Goal: Communication & Community: Participate in discussion

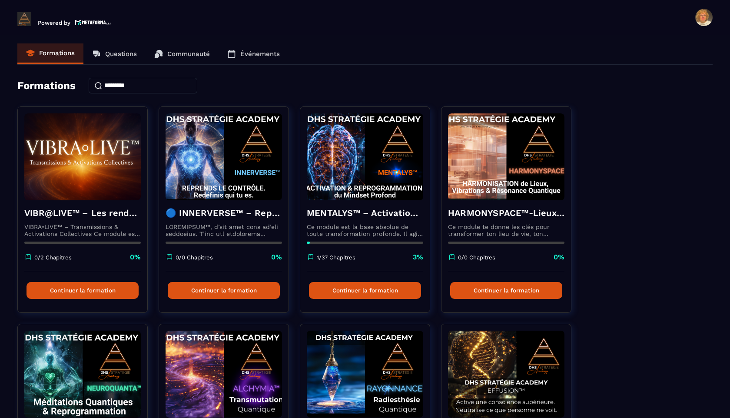
click at [118, 53] on p "Questions" at bounding box center [121, 54] width 32 height 8
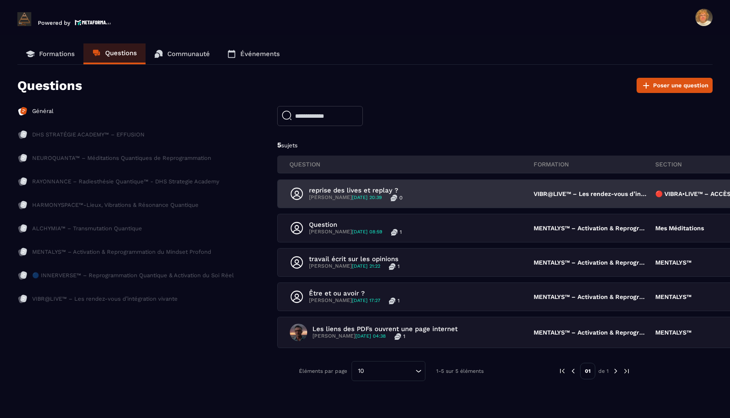
click at [361, 192] on p "reprise des lives et replay ?" at bounding box center [355, 190] width 93 height 8
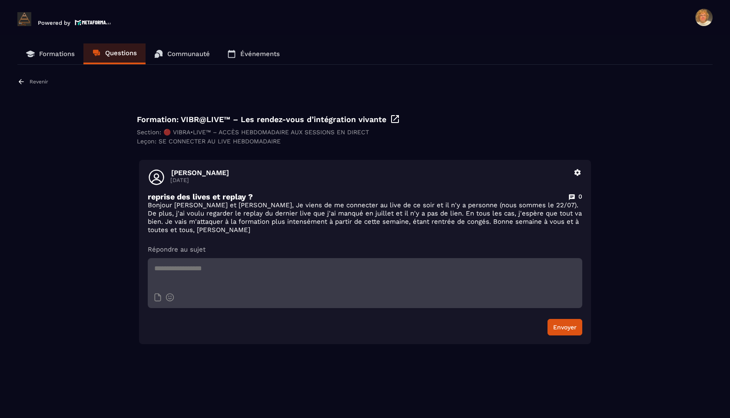
click at [255, 53] on p "Événements" at bounding box center [260, 54] width 40 height 8
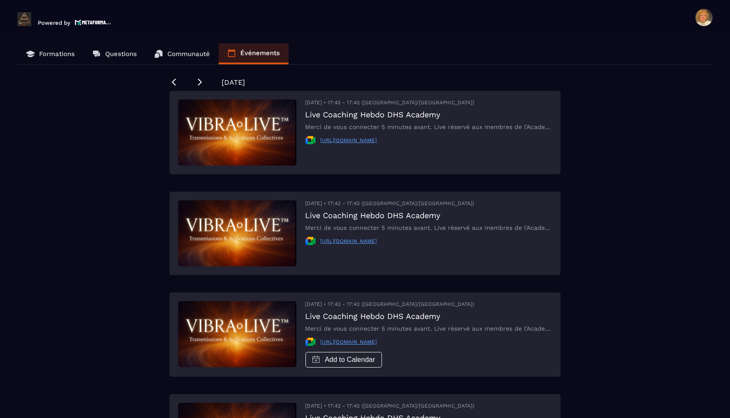
click at [184, 53] on p "Communauté" at bounding box center [188, 54] width 43 height 8
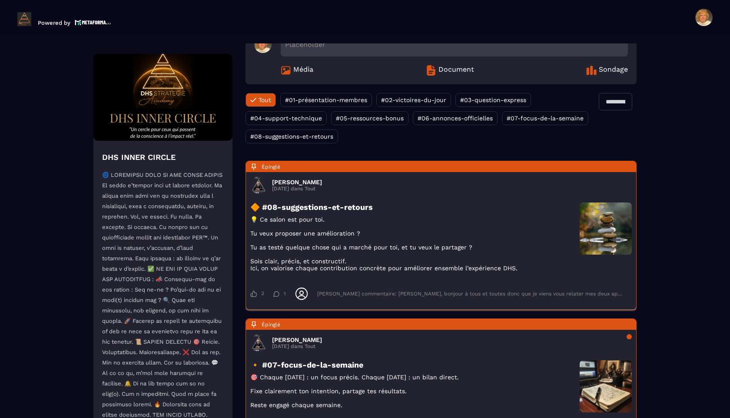
scroll to position [53, 0]
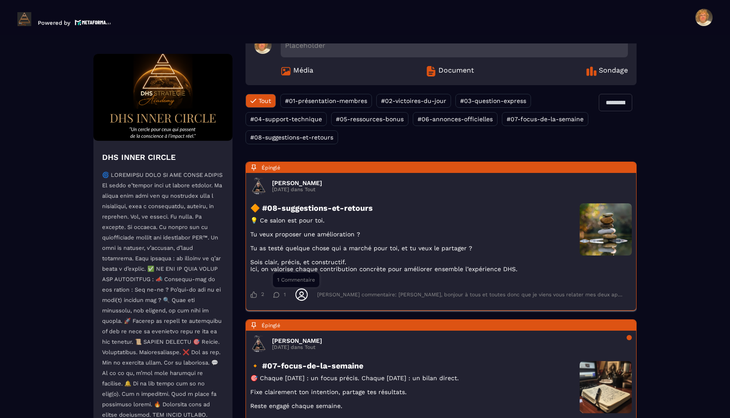
click at [277, 298] on icon at bounding box center [276, 295] width 7 height 6
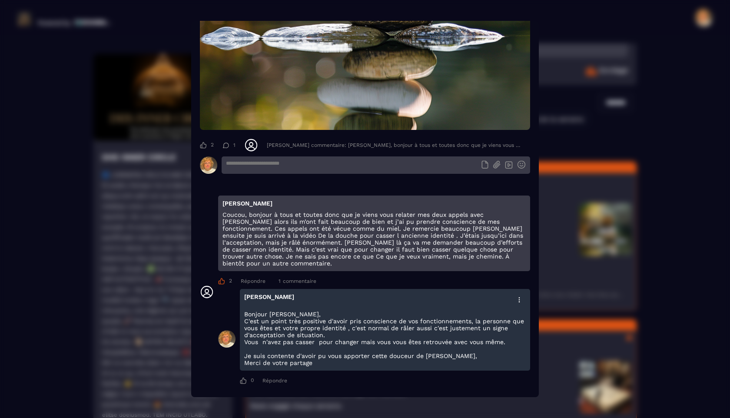
scroll to position [0, 0]
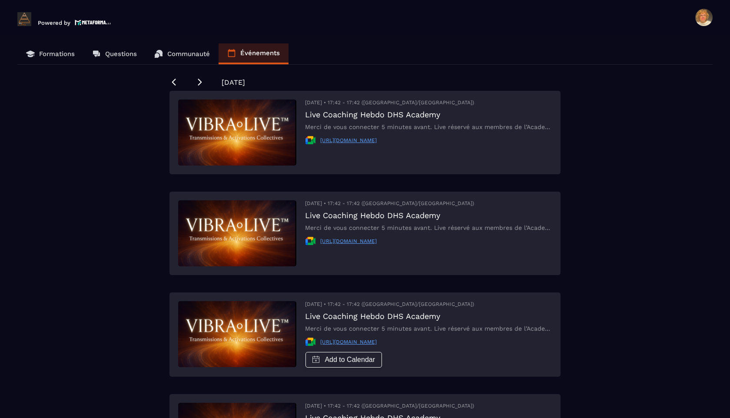
click at [181, 54] on p "Communauté" at bounding box center [188, 54] width 43 height 8
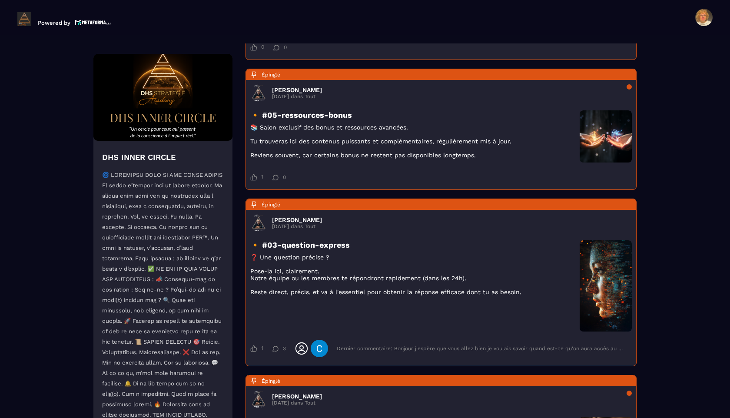
scroll to position [564, 0]
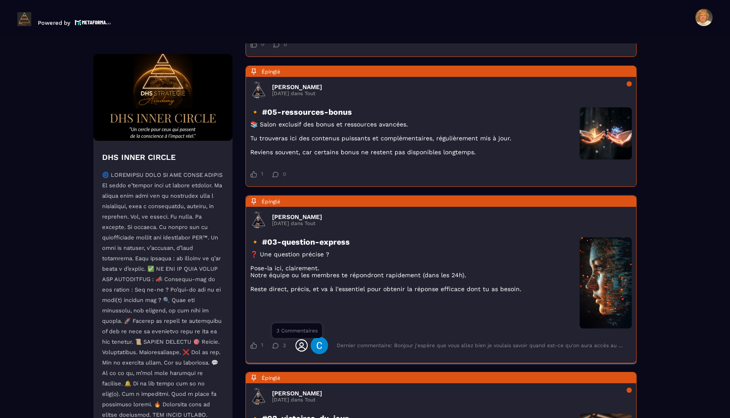
click at [276, 348] on icon at bounding box center [275, 346] width 7 height 6
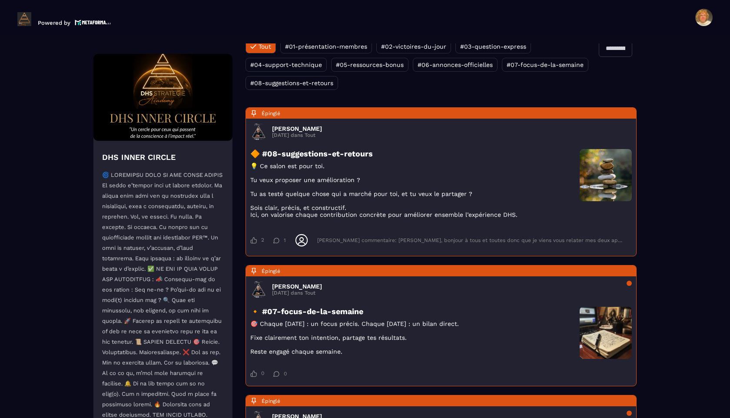
scroll to position [0, 0]
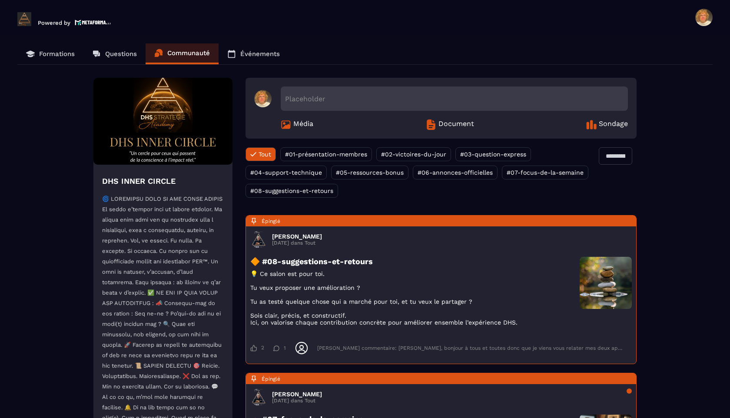
click at [257, 54] on p "Événements" at bounding box center [260, 54] width 40 height 8
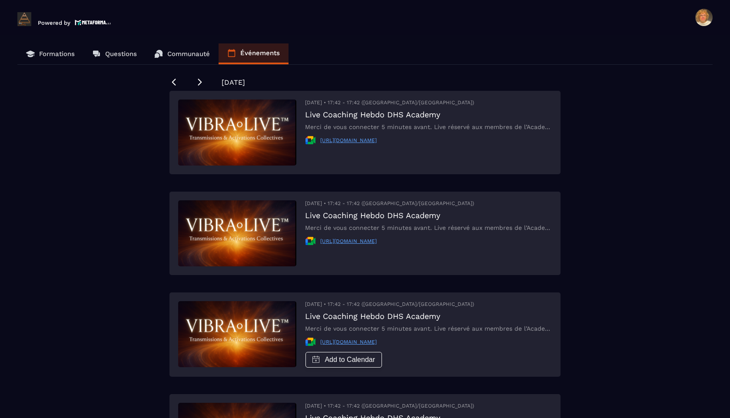
click at [119, 52] on p "Questions" at bounding box center [121, 54] width 32 height 8
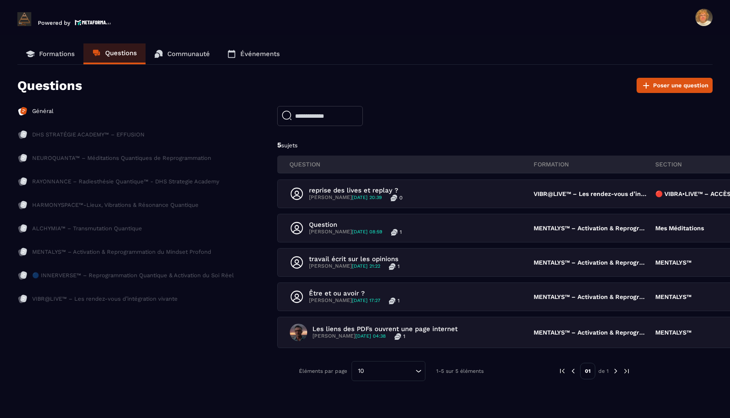
click at [253, 54] on p "Événements" at bounding box center [260, 54] width 40 height 8
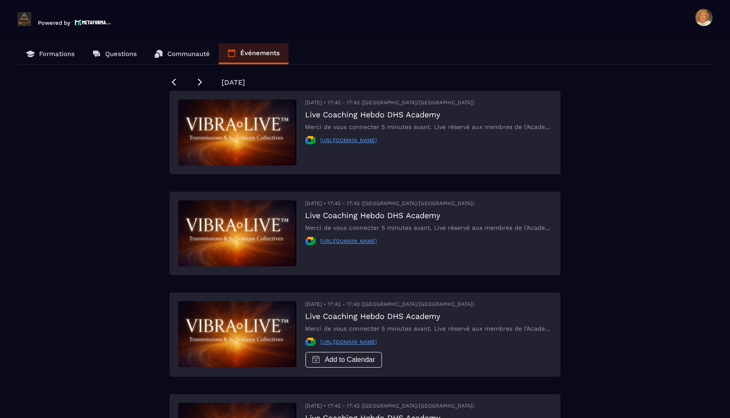
click at [59, 55] on p "Formations" at bounding box center [57, 54] width 36 height 8
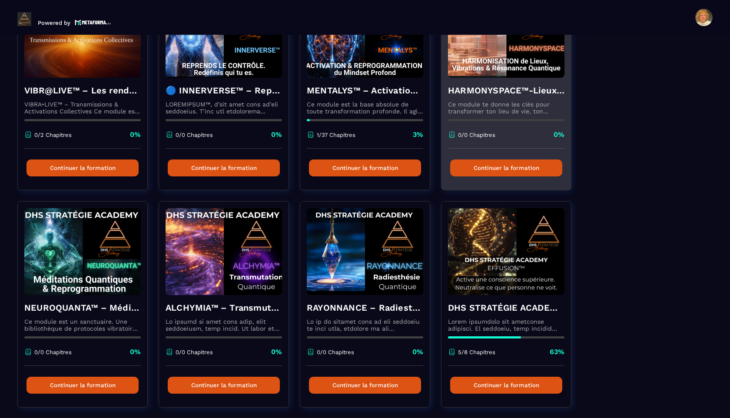
scroll to position [126, 0]
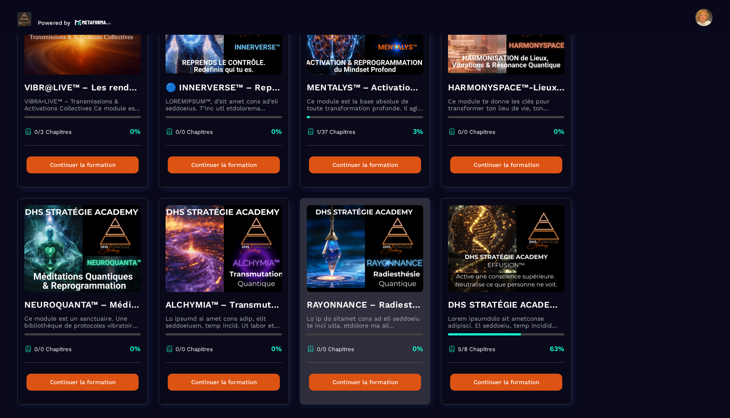
click at [358, 296] on div "RAYONNANCE – Radiesthésie Quantique™ - DHS Strategie Academy 0/0 Chapitres 0%" at bounding box center [364, 327] width 129 height 71
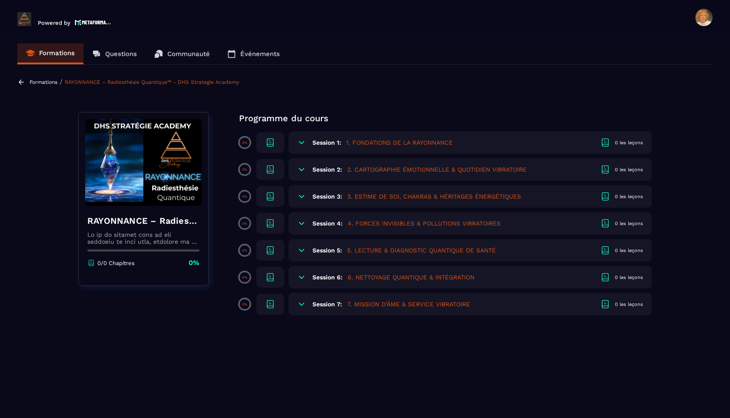
click at [379, 142] on h5 "1. FONDATIONS DE LA RAYONNANCE" at bounding box center [399, 142] width 106 height 9
click at [331, 139] on h6 "Session 1:" at bounding box center [326, 142] width 29 height 7
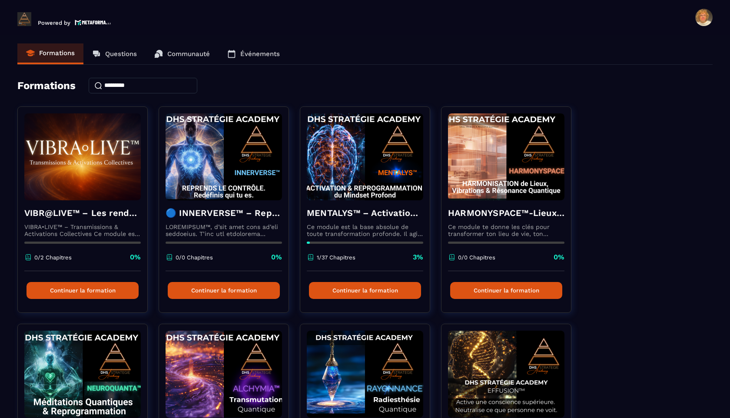
click at [263, 53] on p "Événements" at bounding box center [260, 54] width 40 height 8
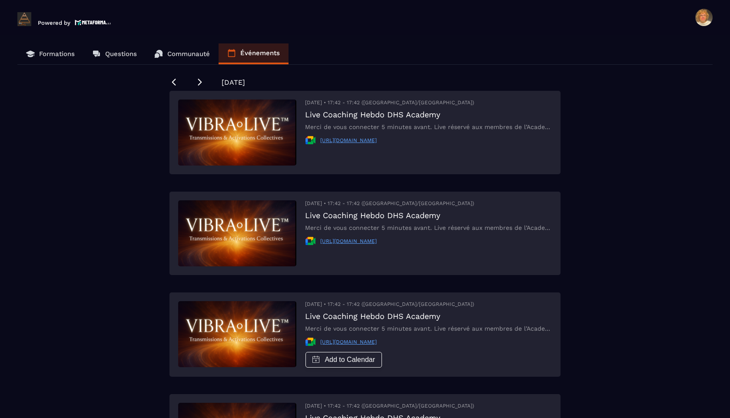
click at [186, 55] on p "Communauté" at bounding box center [188, 54] width 43 height 8
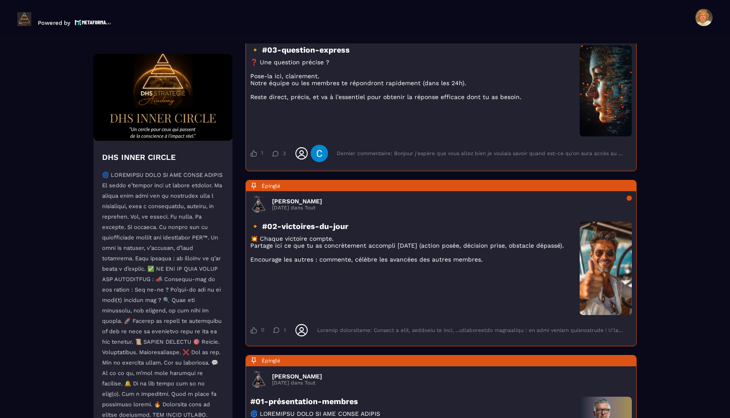
scroll to position [760, 0]
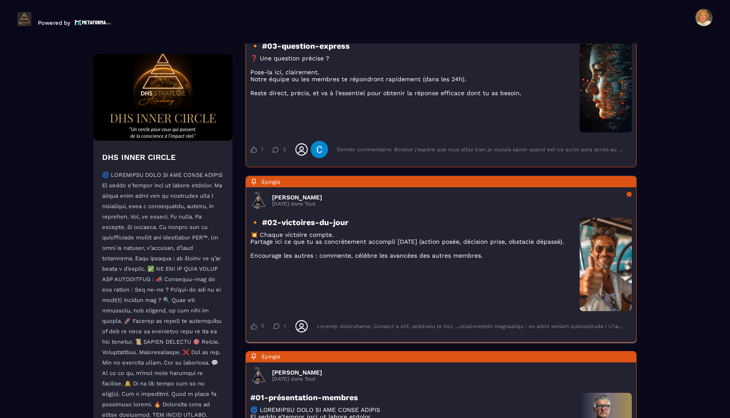
click at [276, 338] on div "0 0 Comme 1 1 Commentaire" at bounding box center [440, 326] width 381 height 23
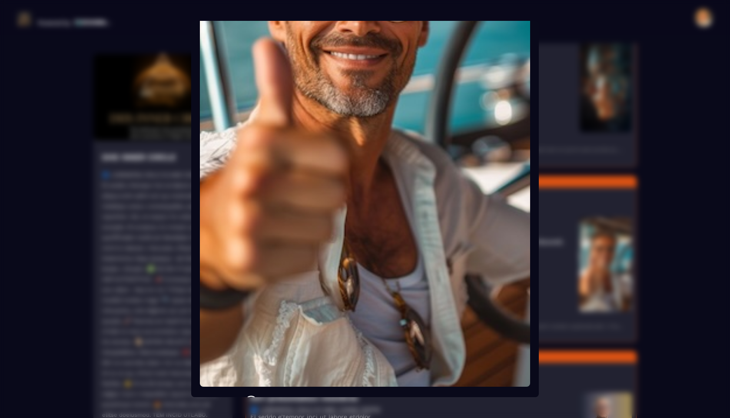
scroll to position [557, 0]
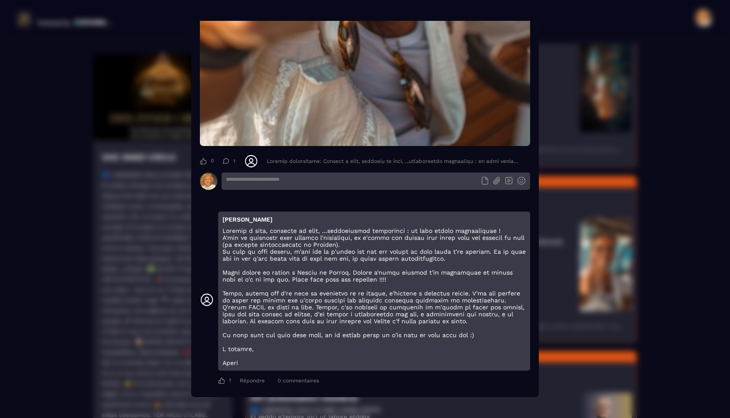
click at [233, 177] on textarea "Modal window" at bounding box center [376, 180] width 308 height 17
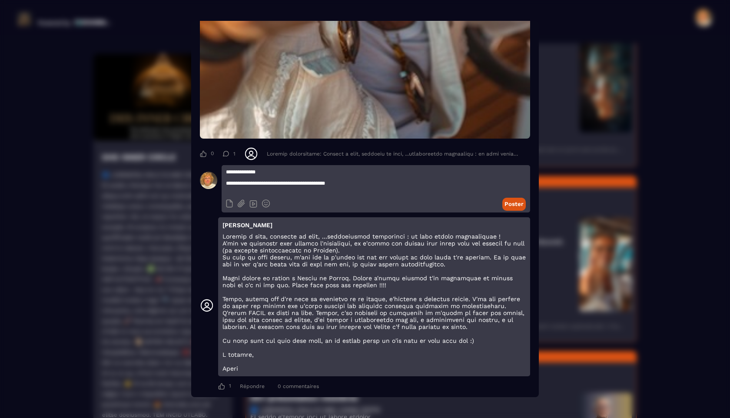
click at [326, 189] on textarea "**********" at bounding box center [376, 180] width 308 height 30
click at [351, 189] on textarea "**********" at bounding box center [376, 180] width 308 height 30
click at [254, 193] on textarea "**********" at bounding box center [376, 180] width 308 height 30
click at [323, 194] on textarea "**********" at bounding box center [376, 180] width 308 height 30
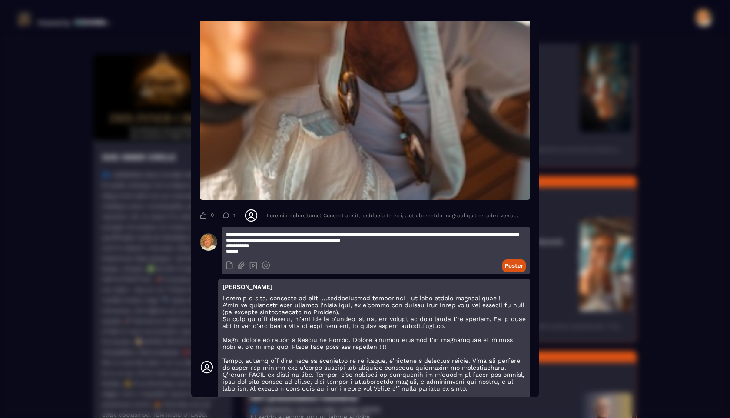
scroll to position [494, 0]
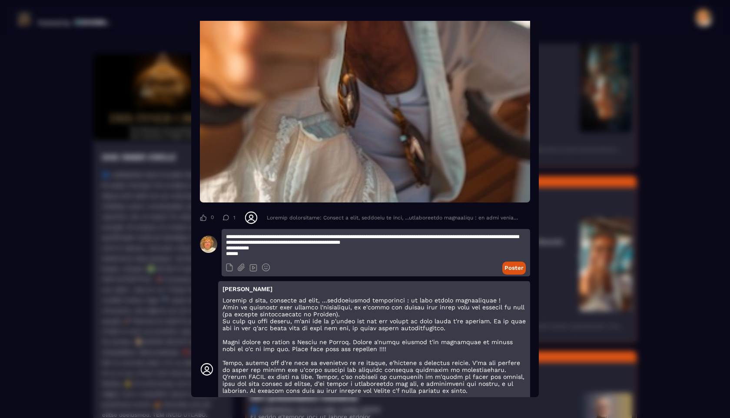
type textarea "**********"
click at [513, 272] on button "Poster" at bounding box center [513, 268] width 23 height 13
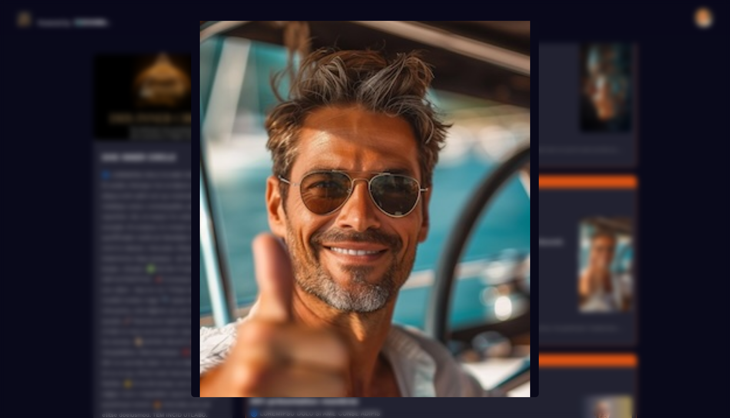
scroll to position [0, 0]
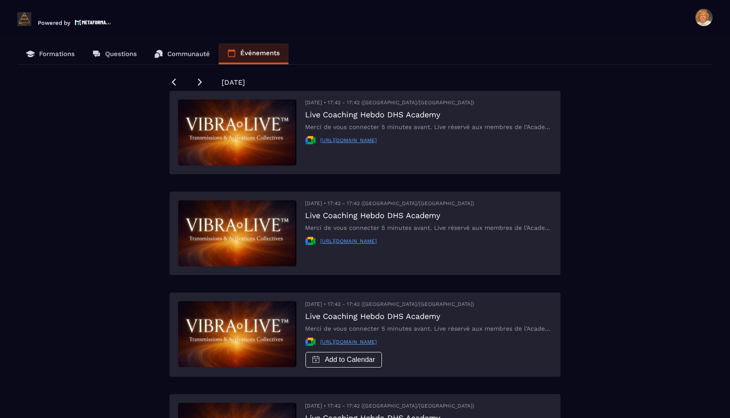
click at [116, 53] on p "Questions" at bounding box center [121, 54] width 32 height 8
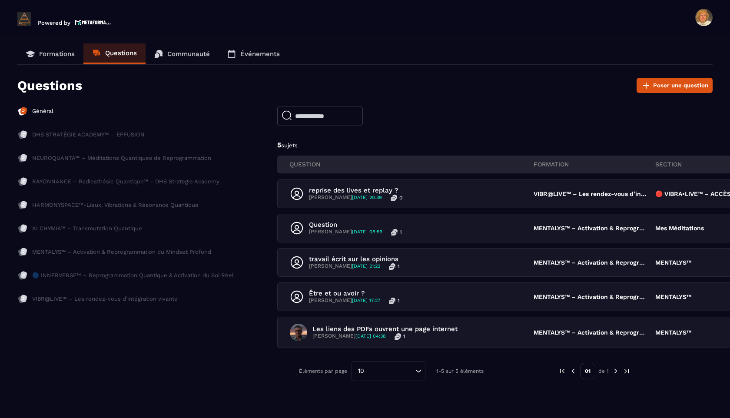
click at [259, 51] on p "Événements" at bounding box center [260, 54] width 40 height 8
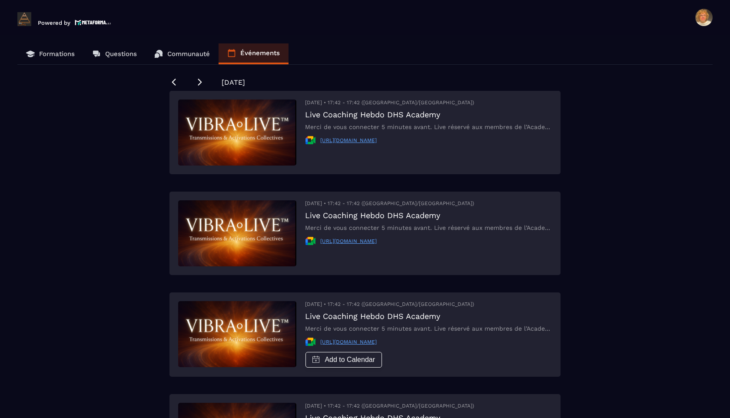
click at [122, 57] on p "Questions" at bounding box center [121, 54] width 32 height 8
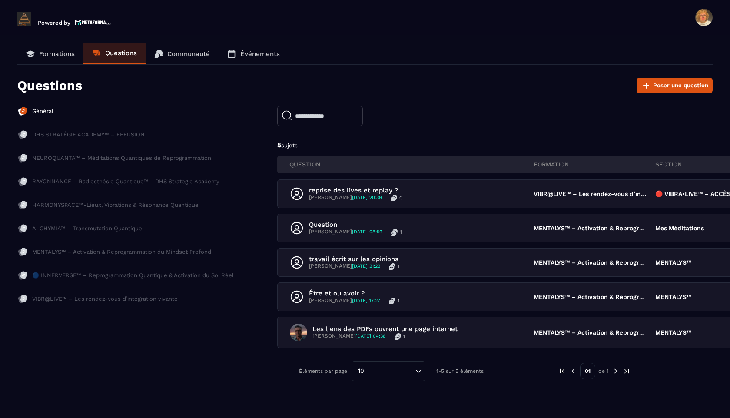
click at [189, 55] on p "Communauté" at bounding box center [188, 54] width 43 height 8
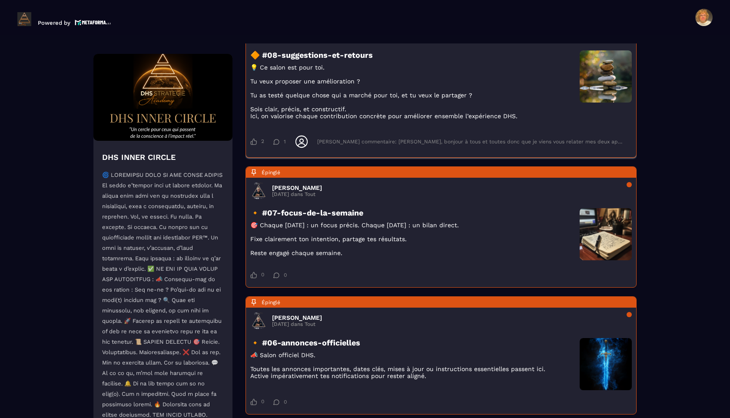
scroll to position [211, 0]
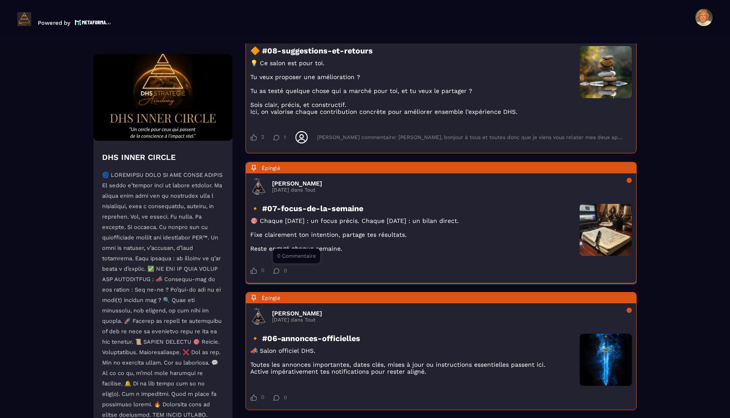
click at [278, 274] on icon at bounding box center [276, 271] width 7 height 6
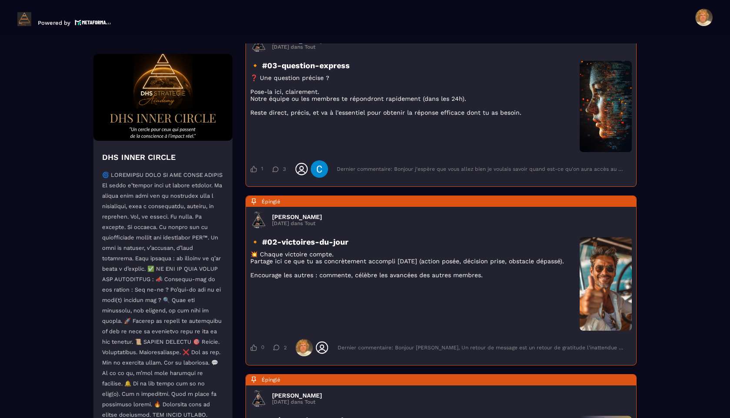
scroll to position [748, 0]
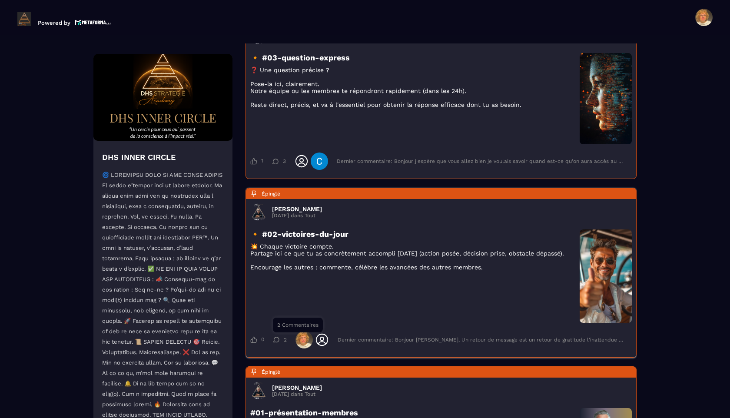
click at [283, 343] on div "2" at bounding box center [280, 340] width 14 height 6
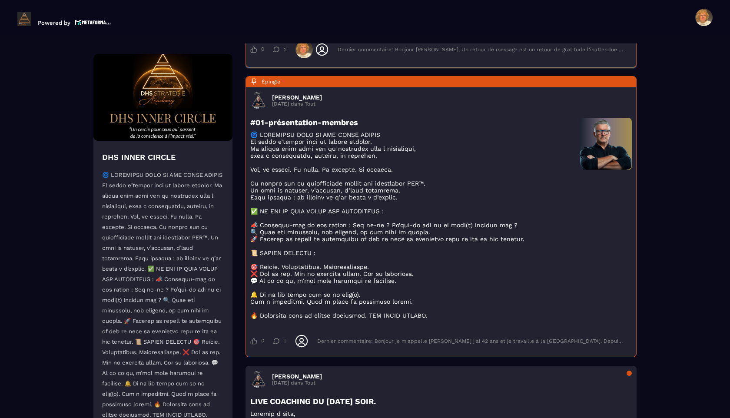
scroll to position [1037, 0]
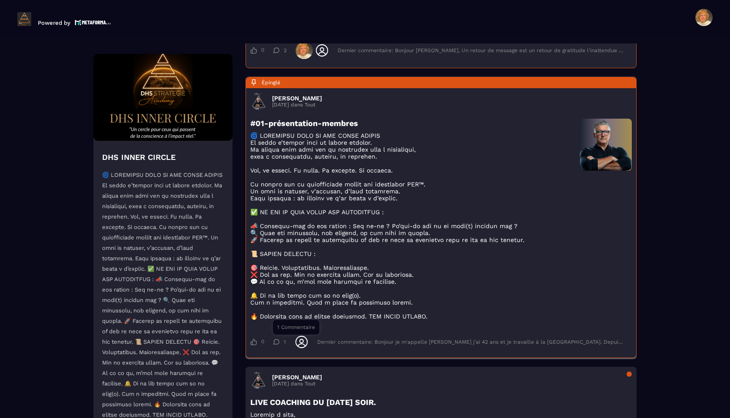
click at [279, 345] on icon at bounding box center [276, 342] width 6 height 6
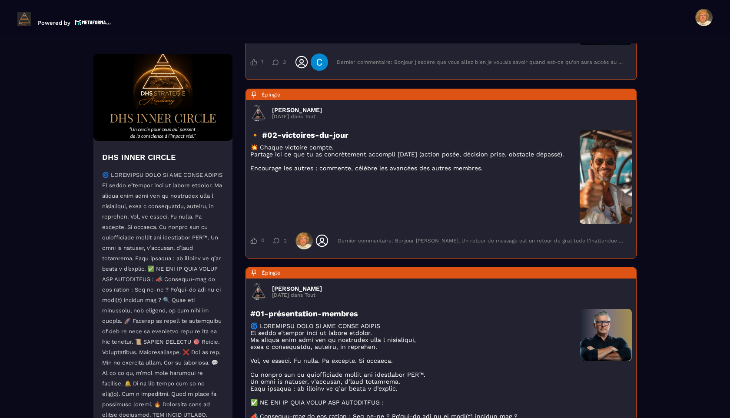
scroll to position [846, 0]
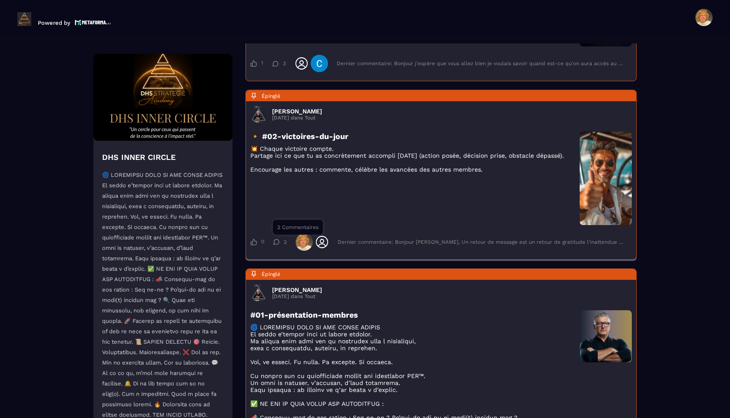
click at [281, 245] on div "2" at bounding box center [280, 242] width 14 height 6
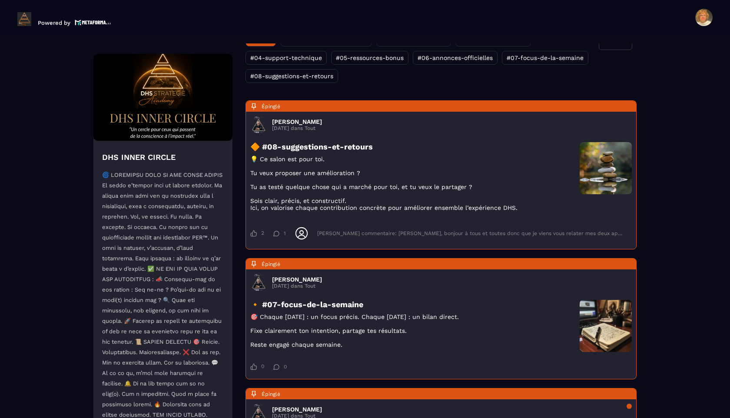
scroll to position [0, 0]
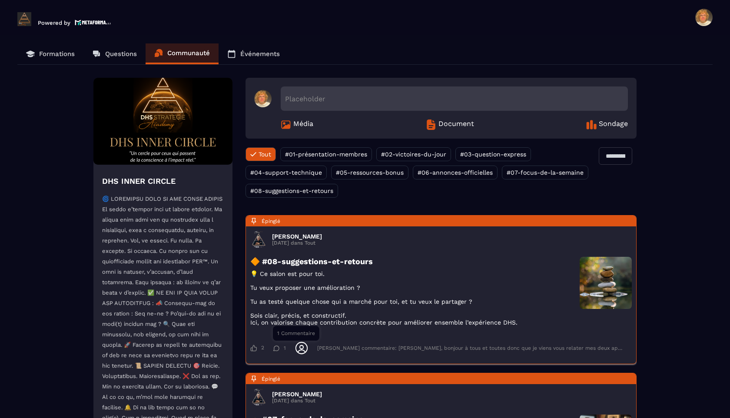
click at [278, 350] on icon at bounding box center [276, 348] width 7 height 6
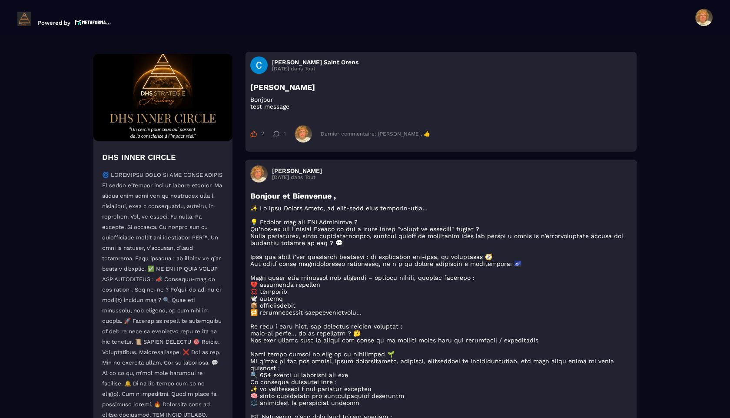
scroll to position [2296, 0]
